Goal: Browse casually: Explore the website without a specific task or goal

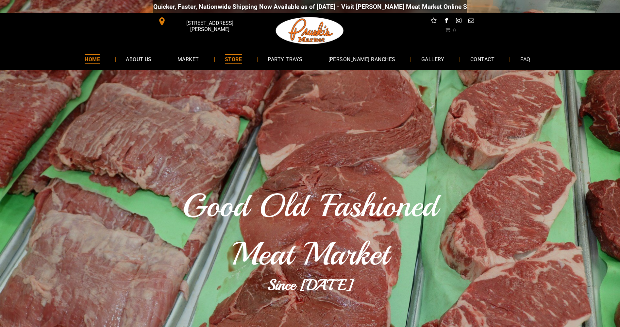
click at [242, 58] on span "STORE" at bounding box center [233, 58] width 17 height 9
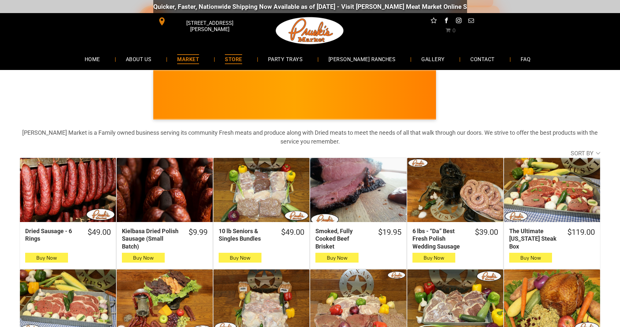
click at [199, 60] on span "MARKET" at bounding box center [188, 58] width 22 height 9
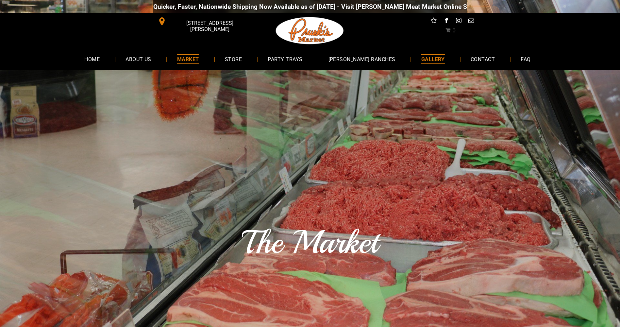
click at [421, 58] on span "GALLERY" at bounding box center [433, 58] width 24 height 9
click at [152, 57] on span "ABOUT US" at bounding box center [138, 58] width 27 height 9
click at [309, 30] on img at bounding box center [310, 30] width 71 height 35
click at [354, 58] on span "[PERSON_NAME] RANCHES" at bounding box center [362, 58] width 68 height 9
click at [242, 57] on span "STORE" at bounding box center [233, 58] width 17 height 9
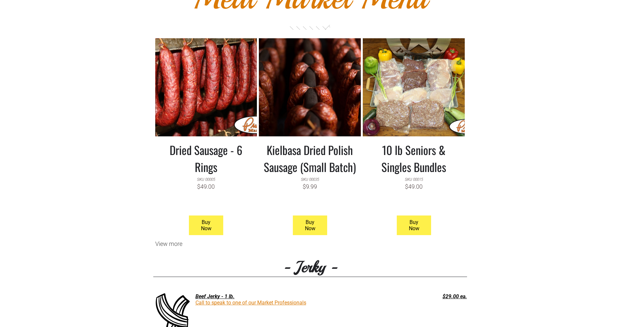
scroll to position [589, 0]
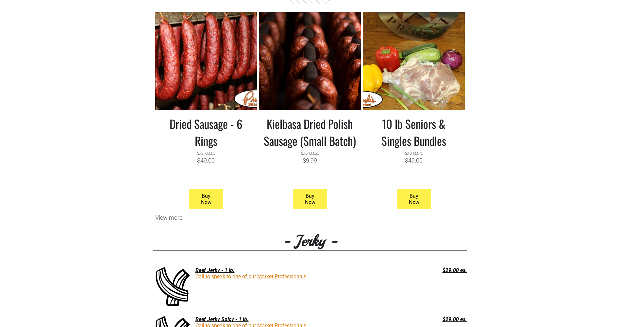
click at [417, 95] on link at bounding box center [414, 61] width 102 height 98
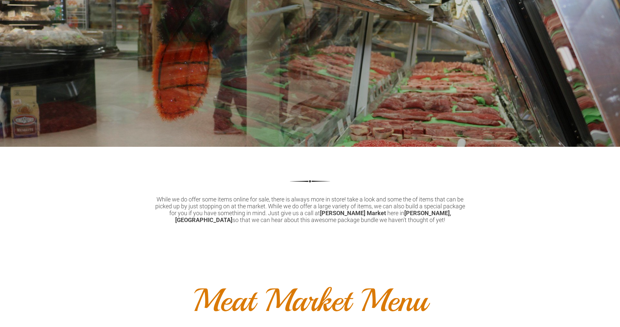
scroll to position [262, 0]
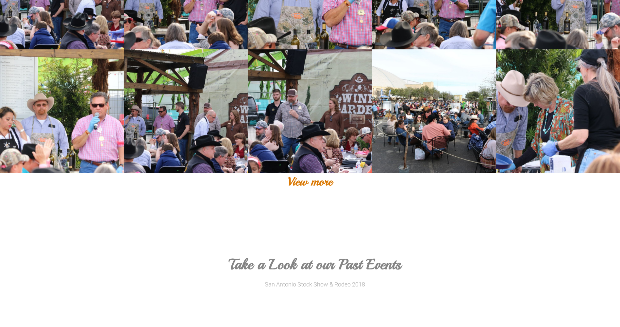
scroll to position [360, 0]
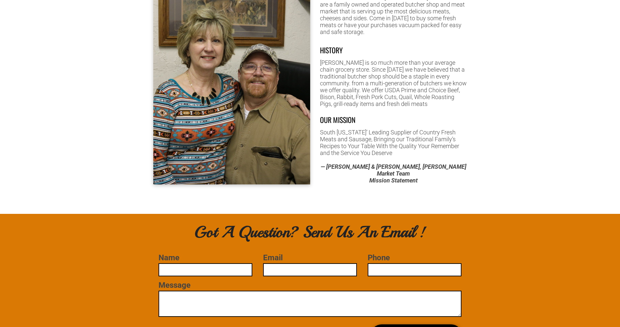
scroll to position [523, 0]
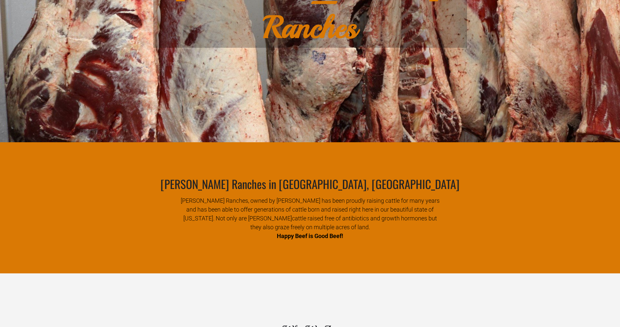
scroll to position [196, 0]
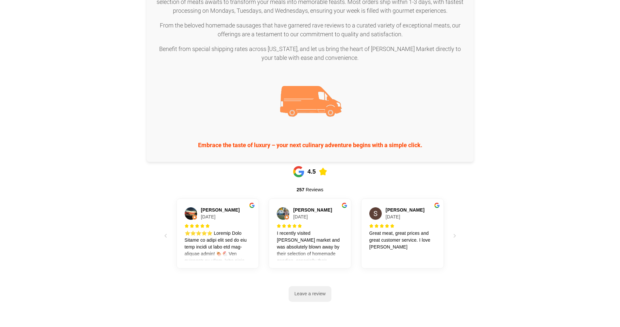
scroll to position [785, 0]
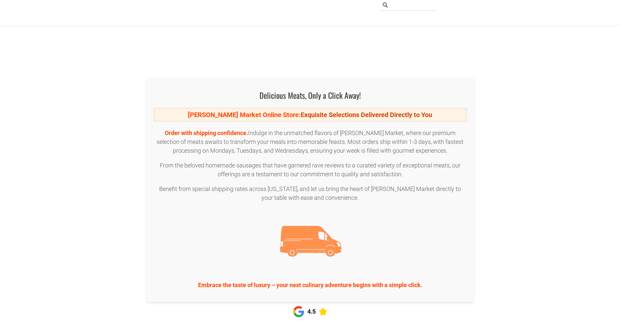
scroll to position [785, 0]
